Goal: Transaction & Acquisition: Subscribe to service/newsletter

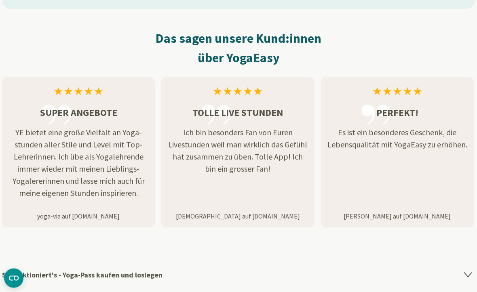
scroll to position [1114, 0]
click at [50, 129] on p "YE bietet eine große Vielfalt an Yoga-stunden aller Stile und Level mit Top-Leh…" at bounding box center [78, 163] width 153 height 73
click at [52, 171] on p "YE bietet eine große Vielfalt an Yoga-stunden aller Stile und Level mit Top-Leh…" at bounding box center [78, 163] width 153 height 73
click at [50, 165] on p "YE bietet eine große Vielfalt an Yoga-stunden aller Stile und Level mit Top-Leh…" at bounding box center [78, 163] width 153 height 73
click at [55, 212] on p "yoga-via auf [DOMAIN_NAME]" at bounding box center [78, 216] width 153 height 10
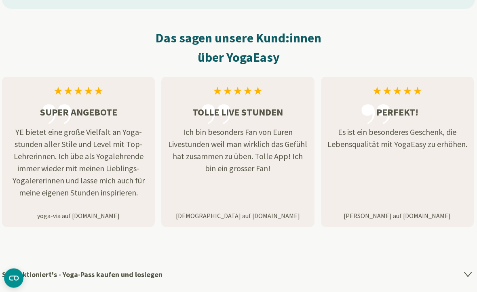
click at [79, 214] on p "yoga-via auf [DOMAIN_NAME]" at bounding box center [78, 216] width 153 height 10
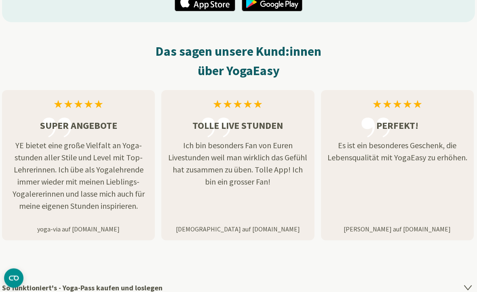
scroll to position [1088, 0]
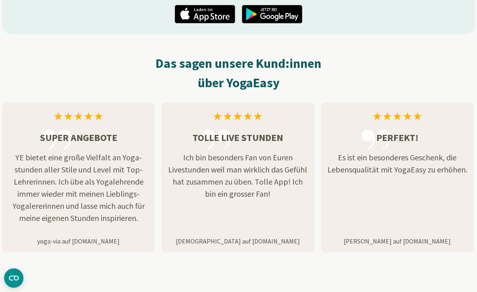
click at [63, 173] on p "YE bietet eine große Vielfalt an Yoga-stunden aller Stile und Level mit Top-Leh…" at bounding box center [78, 188] width 153 height 73
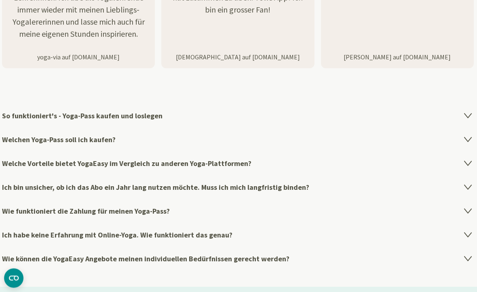
scroll to position [1273, 0]
click at [25, 136] on h4 "Welchen Yoga-Pass soll ich kaufen?" at bounding box center [238, 140] width 473 height 24
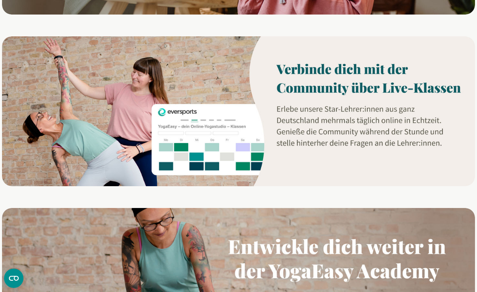
scroll to position [622, 0]
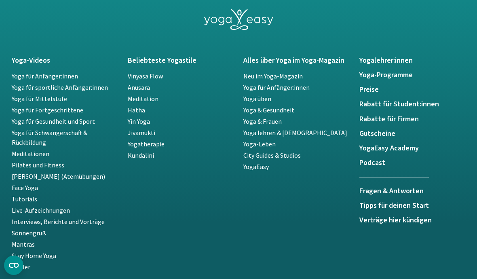
scroll to position [1734, 0]
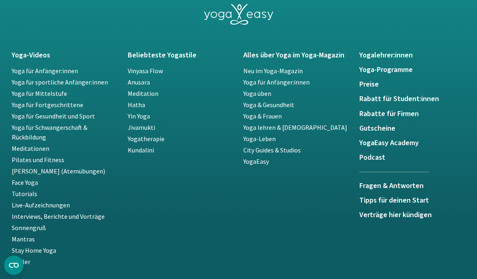
click at [375, 82] on h5 "Preise" at bounding box center [412, 84] width 106 height 8
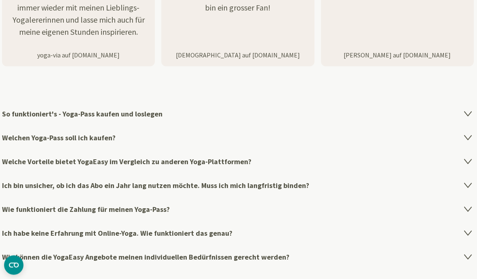
scroll to position [1275, 0]
click at [27, 139] on h4 "Welchen Yoga-Pass soll ich kaufen?" at bounding box center [238, 138] width 473 height 24
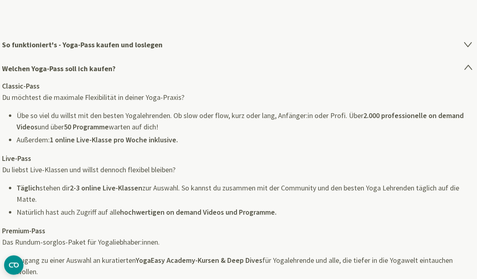
scroll to position [1344, 0]
copy li "Außerdem: 1 online Live-Klasse pro Woche inklusive"
click at [45, 203] on ul "Täglich stehen dir 2-3 online Live-Klassen zur Auswahl. So kannst du zusammen m…" at bounding box center [246, 200] width 459 height 36
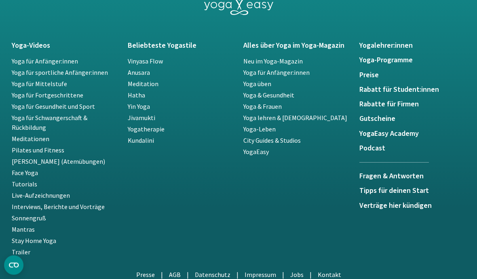
scroll to position [1961, 0]
click at [378, 75] on h5 "Preise" at bounding box center [412, 75] width 106 height 8
